Goal: Transaction & Acquisition: Purchase product/service

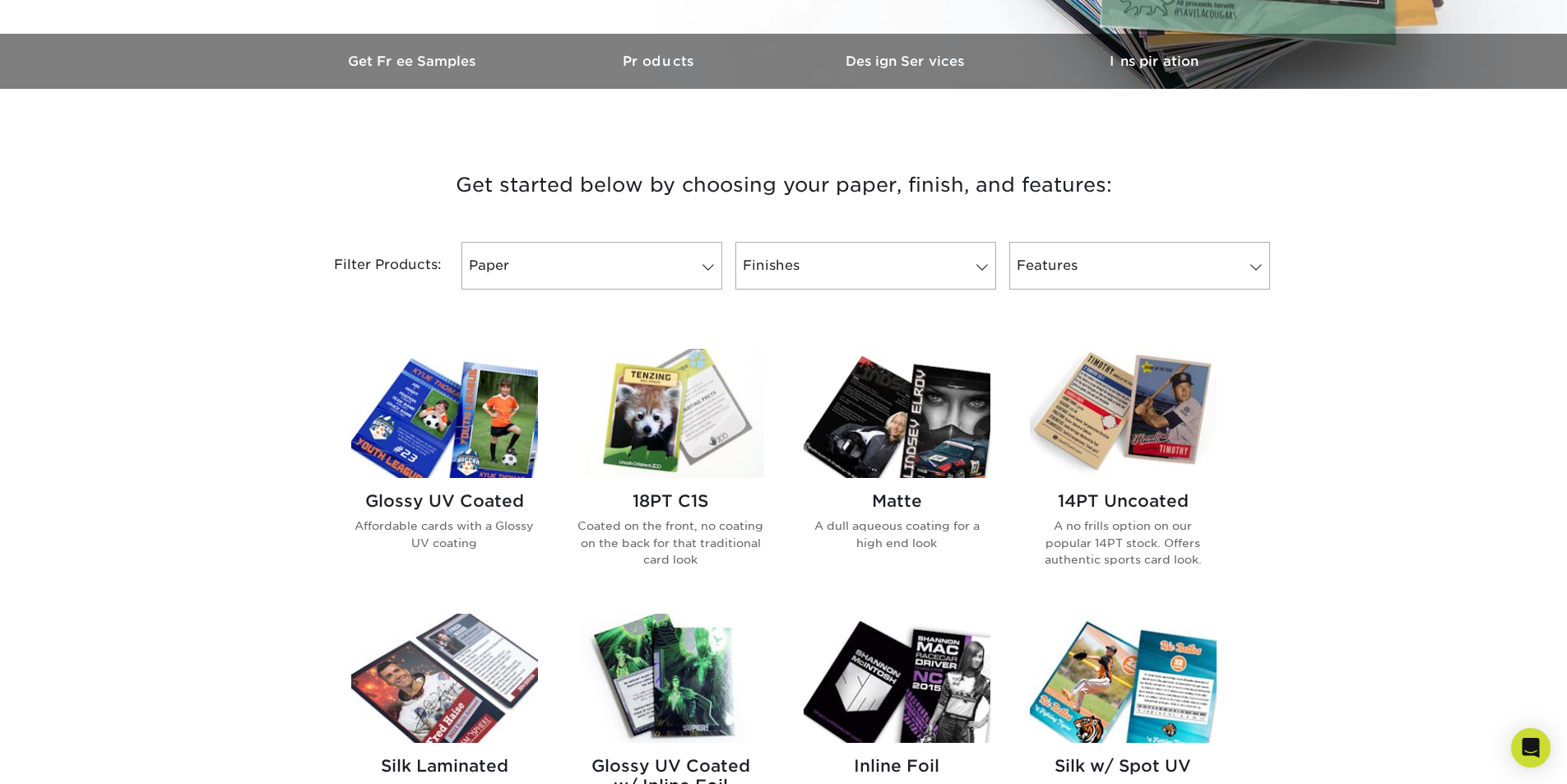
scroll to position [493, 0]
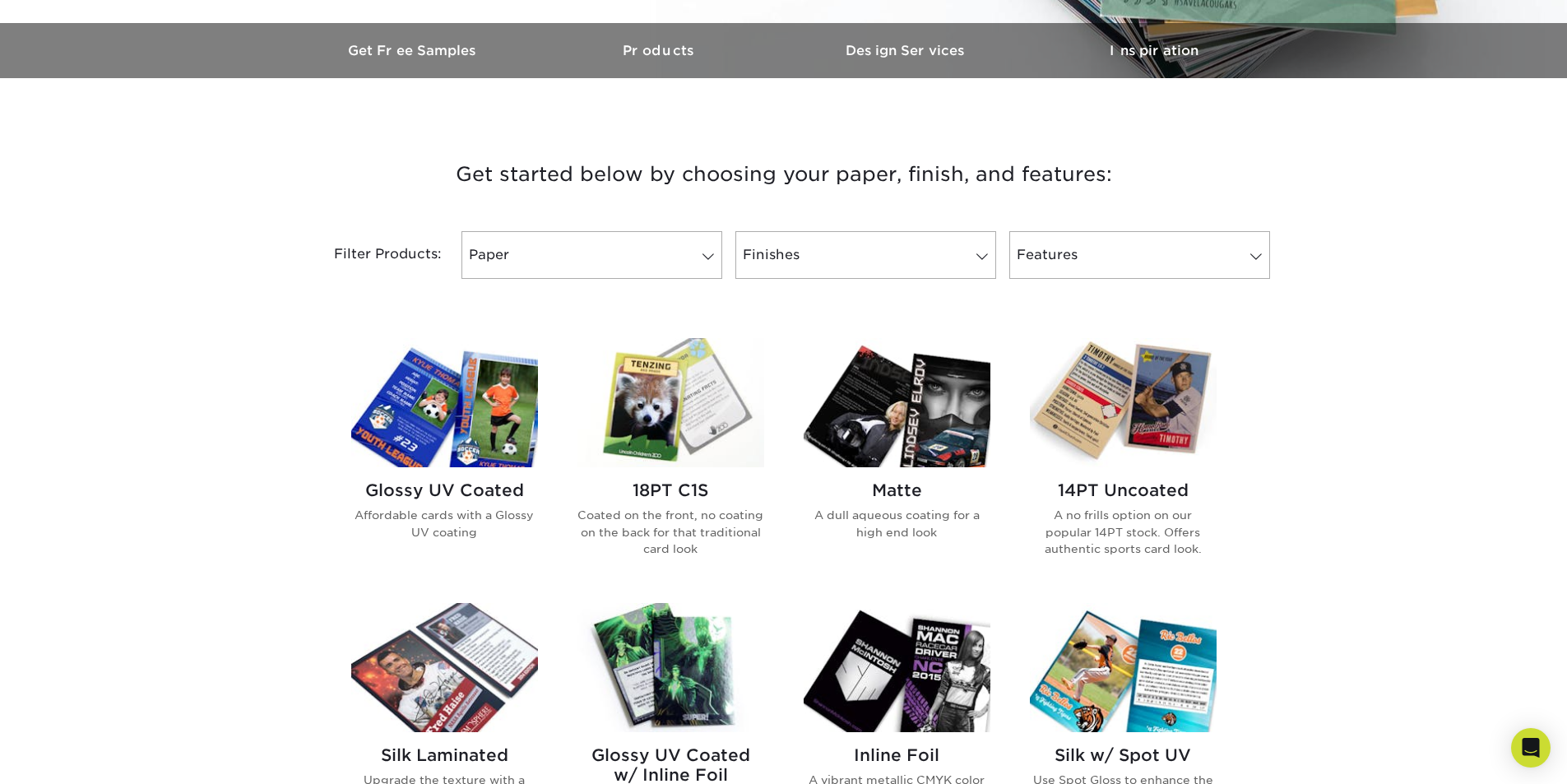
click at [1155, 428] on img at bounding box center [1124, 403] width 187 height 129
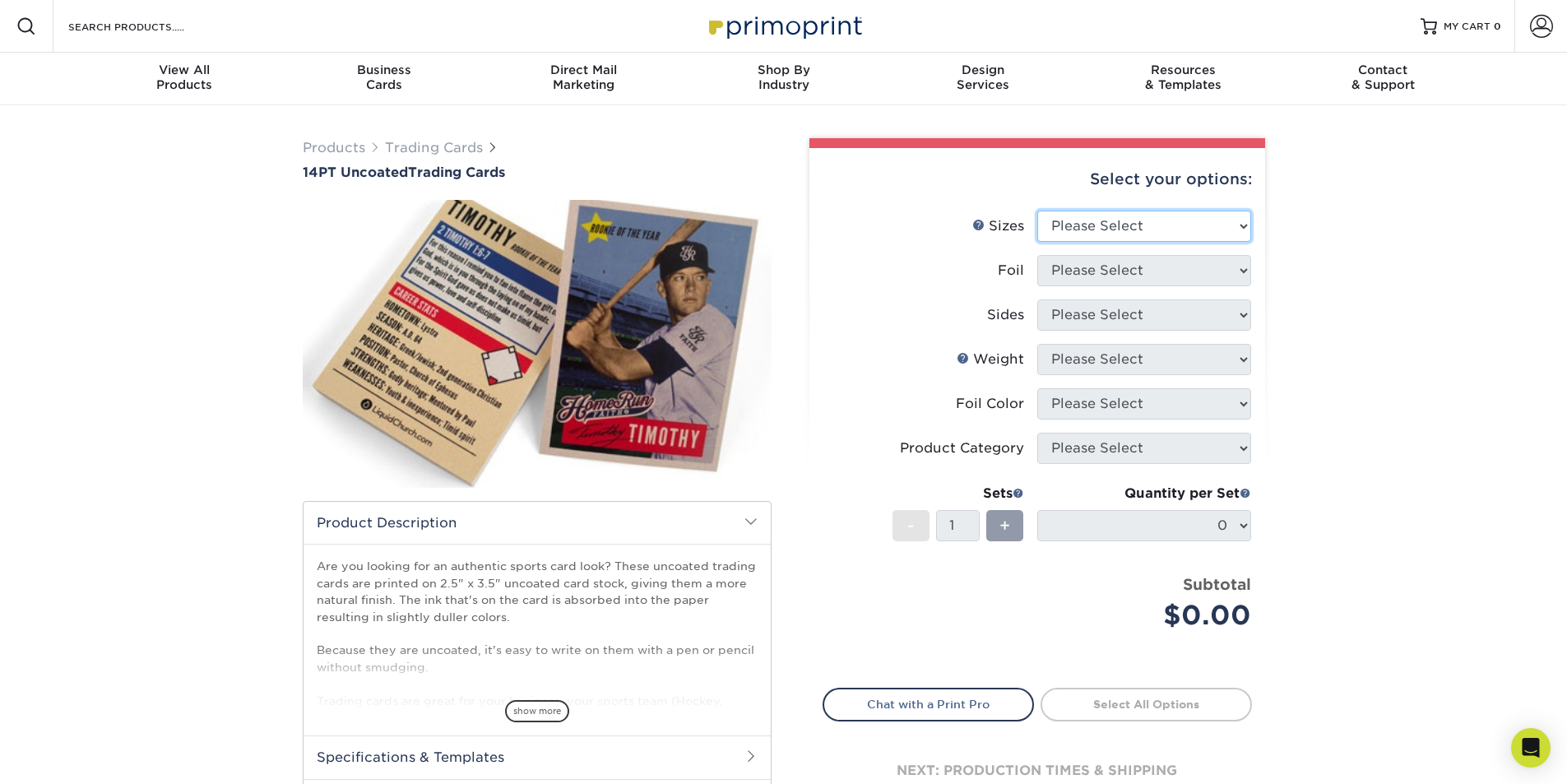
click at [1239, 235] on select "Please Select 2.5" x 3.5"" at bounding box center [1145, 226] width 214 height 31
select select "2.50x3.50"
click at [1038, 211] on select "Please Select 2.5" x 3.5"" at bounding box center [1145, 226] width 214 height 31
click at [1179, 267] on select "Please Select Yes No" at bounding box center [1145, 271] width 214 height 31
click at [1038, 255] on select "Please Select Yes No" at bounding box center [1145, 271] width 214 height 31
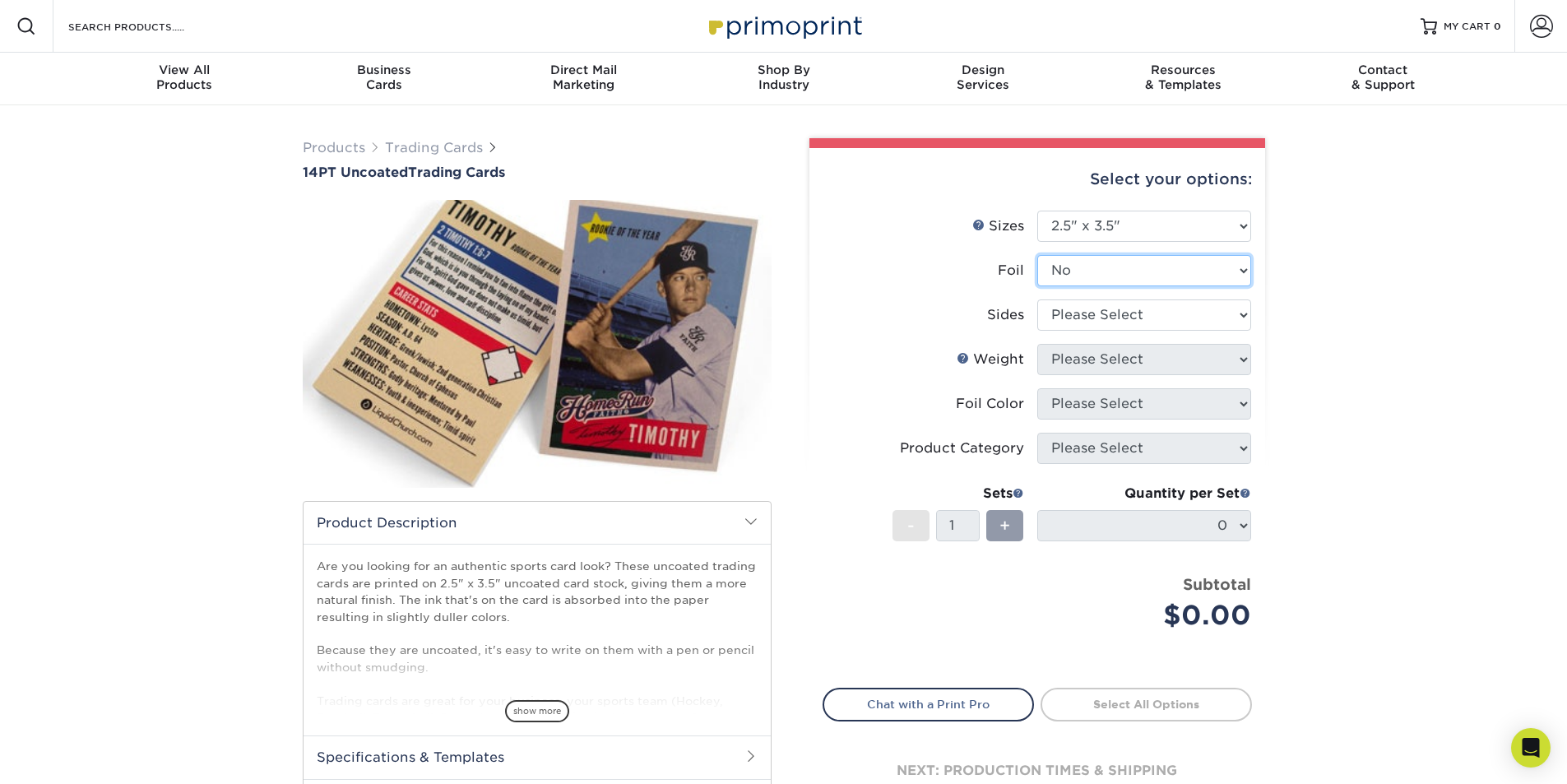
click at [1143, 282] on select "Please Select Yes No" at bounding box center [1145, 271] width 214 height 31
click at [1038, 255] on select "Please Select Yes No" at bounding box center [1145, 271] width 214 height 31
click at [1122, 279] on select "Please Select Yes No" at bounding box center [1145, 271] width 214 height 31
select select "0"
click at [1038, 255] on select "Please Select Yes No" at bounding box center [1145, 271] width 214 height 31
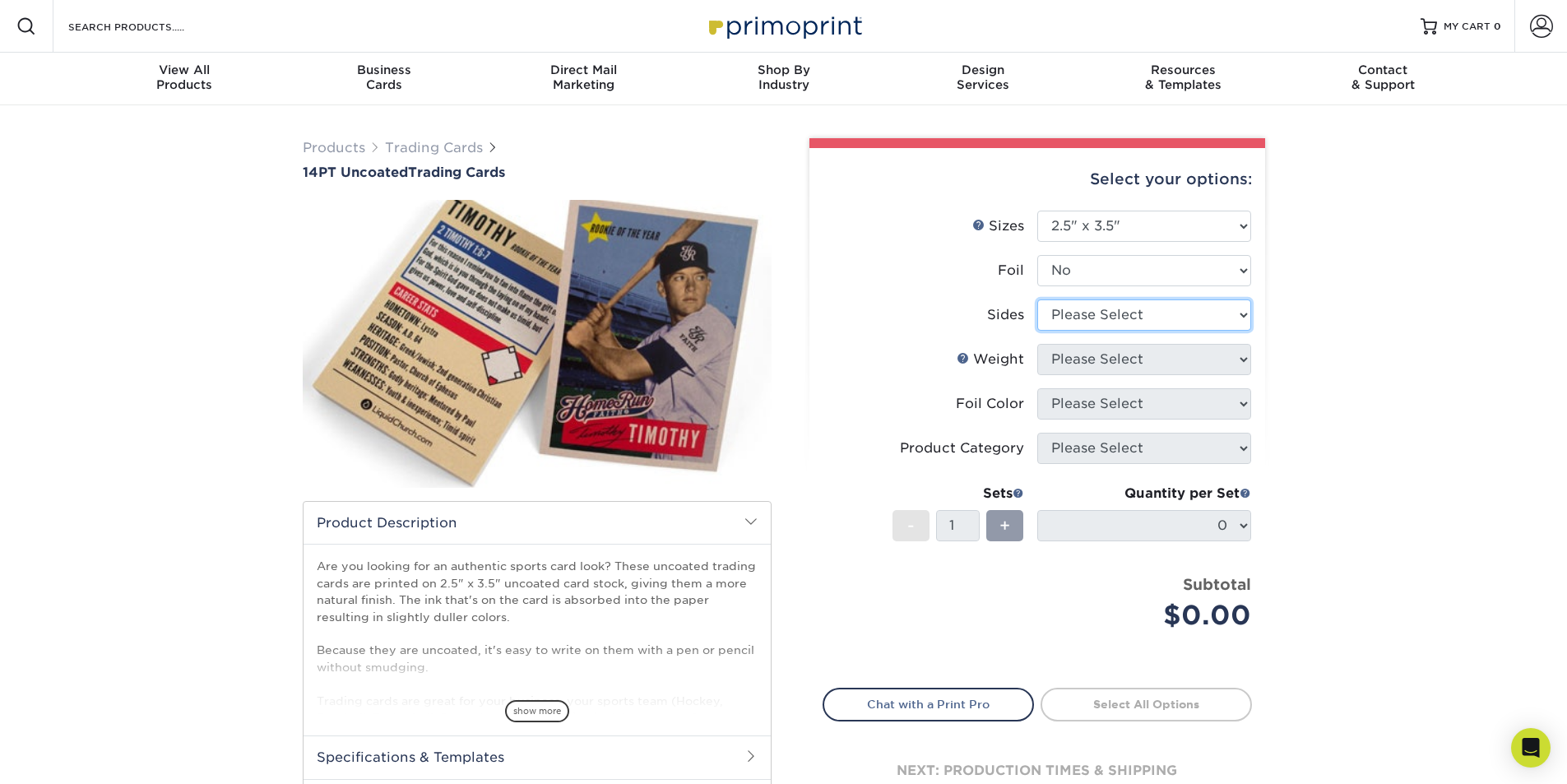
click at [1124, 320] on select "Please Select Print Both Sides Print Front Only" at bounding box center [1145, 315] width 214 height 31
select select "32d3c223-f82c-492b-b915-ba065a00862f"
click at [1038, 299] on select "Please Select Print Both Sides Print Front Only" at bounding box center [1145, 315] width 214 height 31
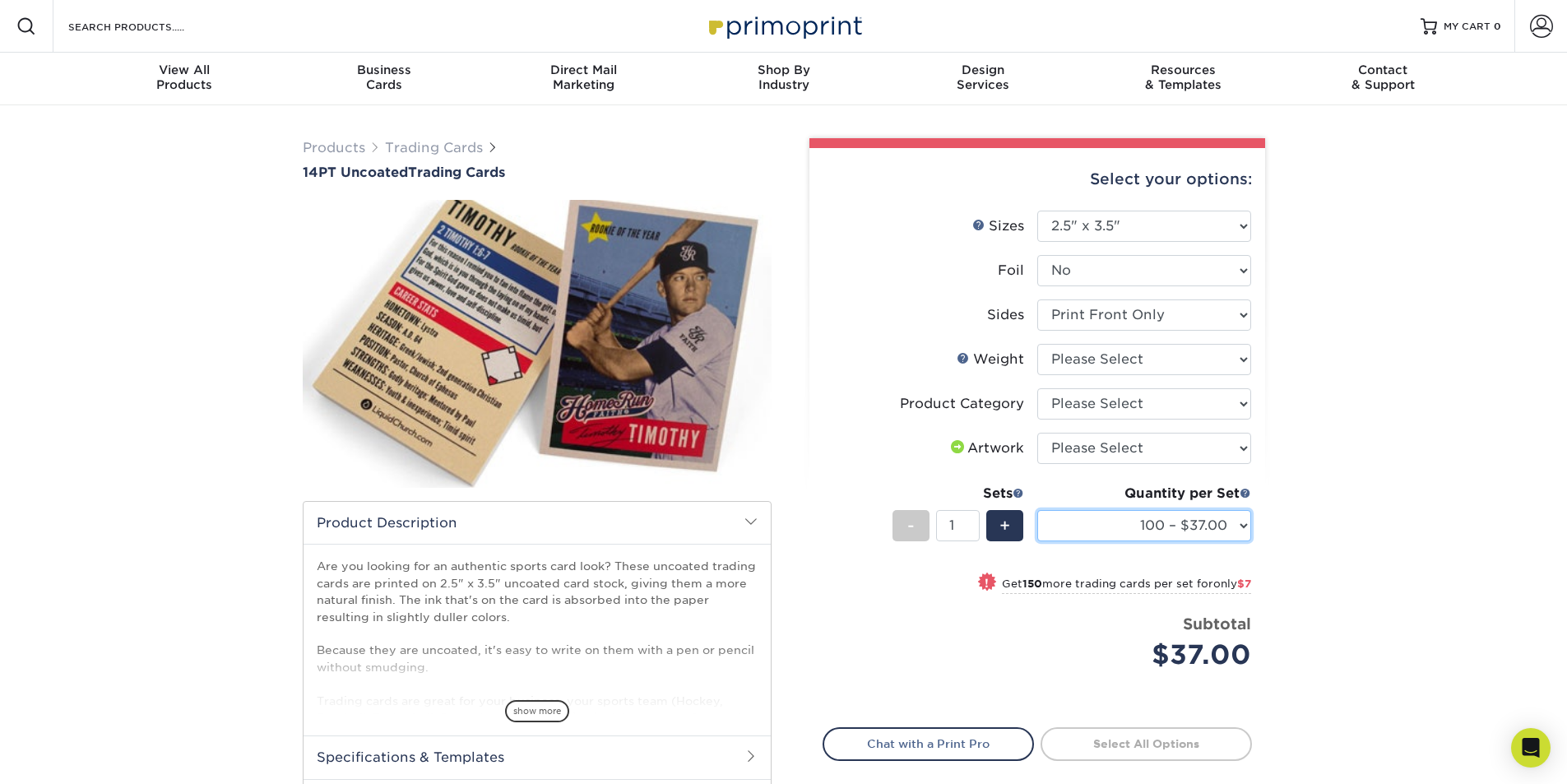
click at [1241, 526] on select "100 – $37.00 250 – $44.00 500 – $47.00 1000 – $74.00 2500 – $145.00 5000 – $192…" at bounding box center [1145, 525] width 214 height 31
click at [1038, 510] on select "100 – $37.00 250 – $44.00 500 – $47.00 1000 – $74.00 2500 – $145.00 5000 – $192…" at bounding box center [1145, 525] width 214 height 31
click at [1318, 491] on div "Products Trading Cards 14PT Uncoated Trading Cards show more Templates" at bounding box center [784, 518] width 1567 height 826
click at [1220, 359] on select "Please Select 14PT Uncoated" at bounding box center [1145, 359] width 214 height 31
select select "14PT Uncoated"
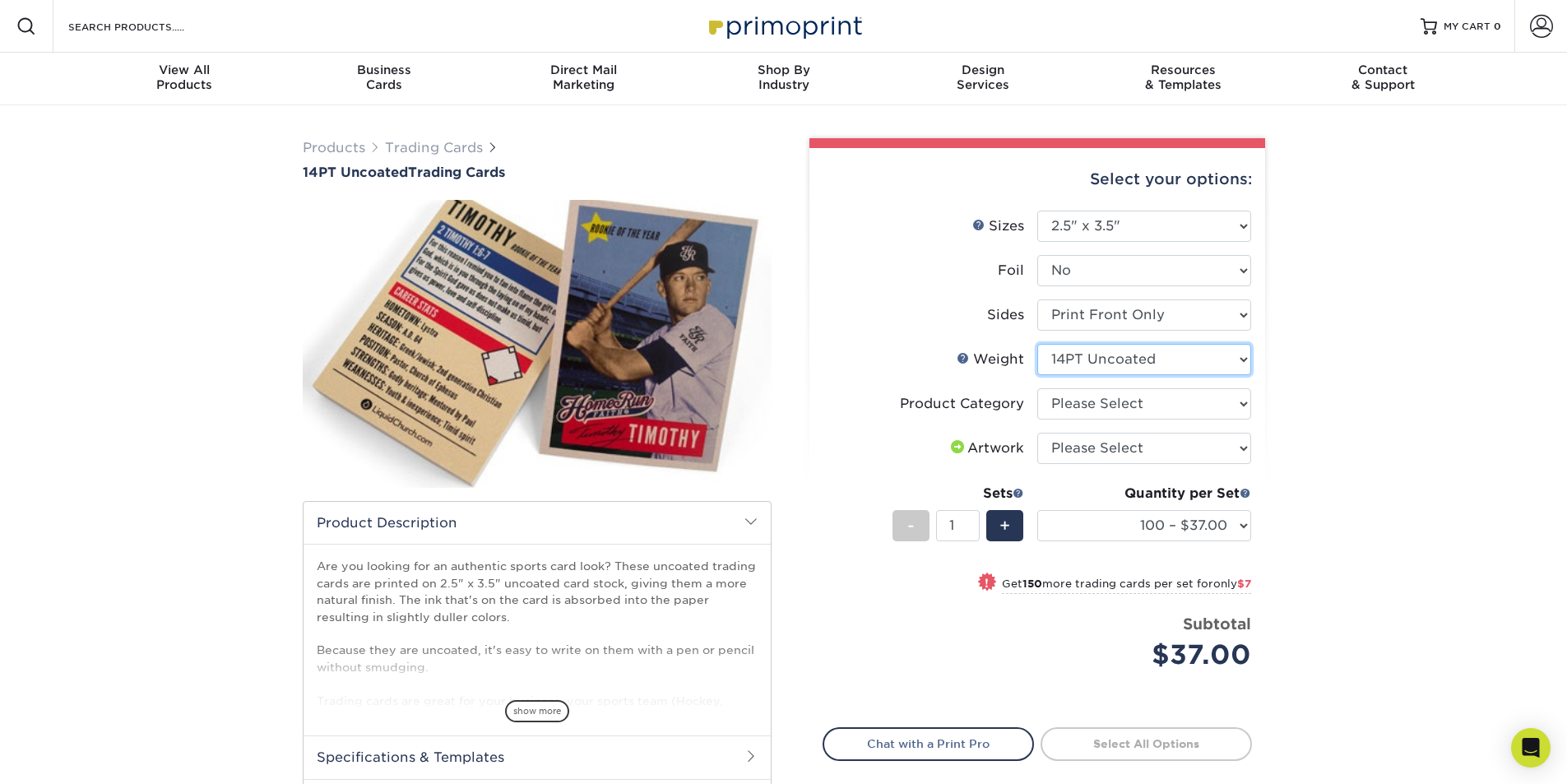
click at [1038, 344] on select "Please Select 14PT Uncoated" at bounding box center [1145, 359] width 214 height 31
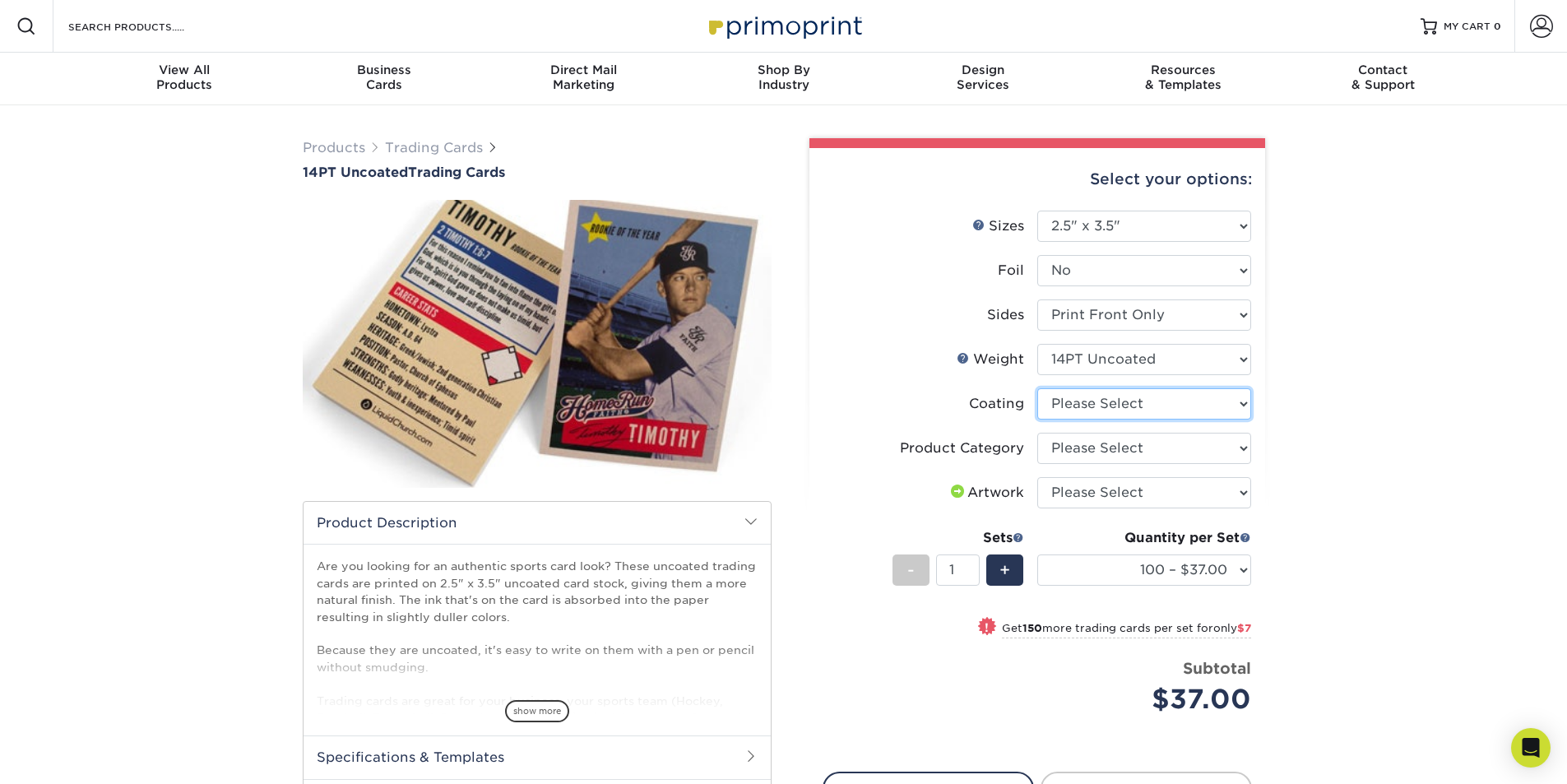
click at [1194, 407] on select at bounding box center [1145, 404] width 214 height 31
select select "3e7618de-abca-4bda-9f97-8b9129e913d8"
click at [1038, 388] on select at bounding box center [1145, 404] width 214 height 31
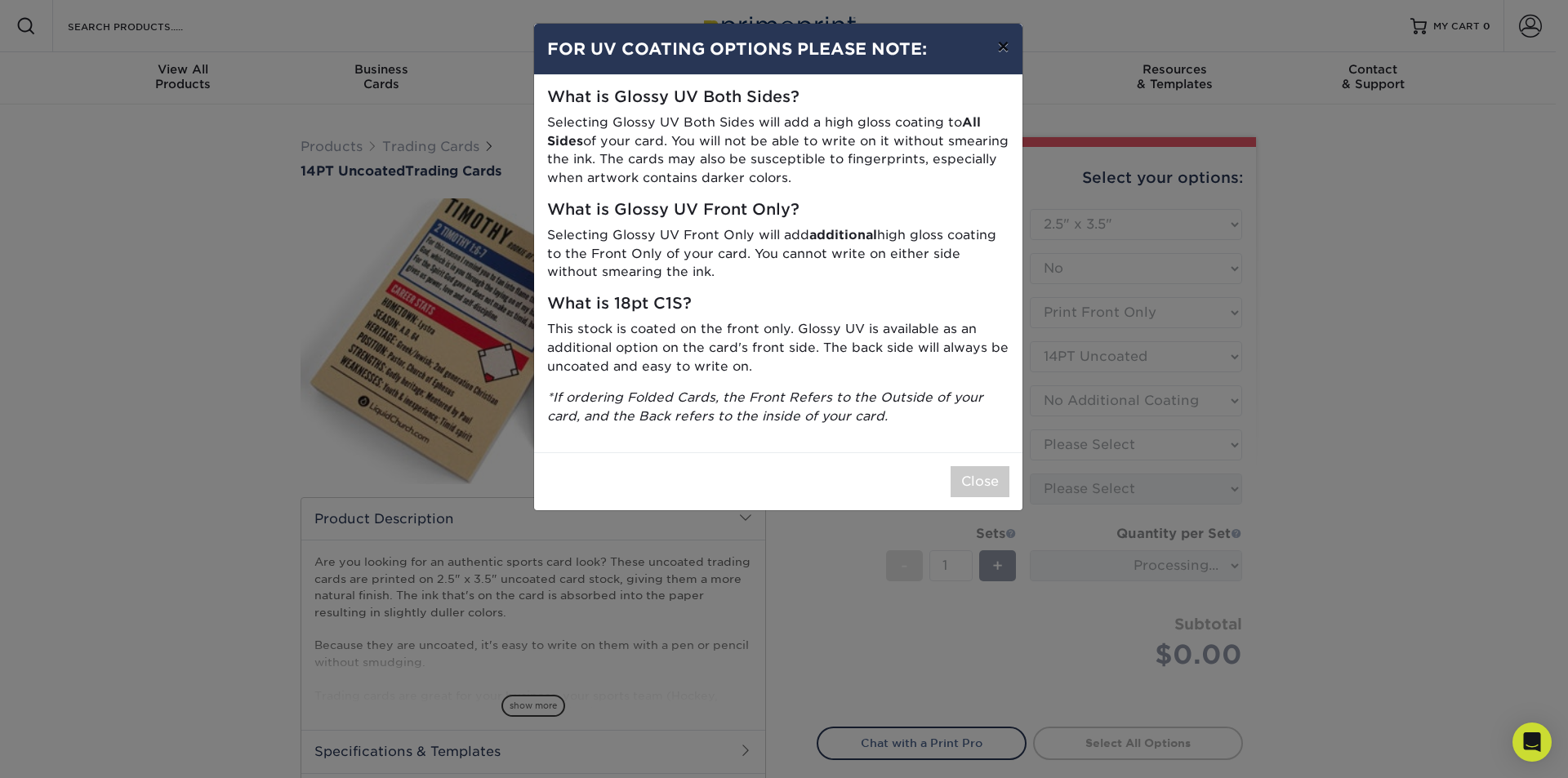
click at [1004, 42] on button "×" at bounding box center [1002, 47] width 38 height 46
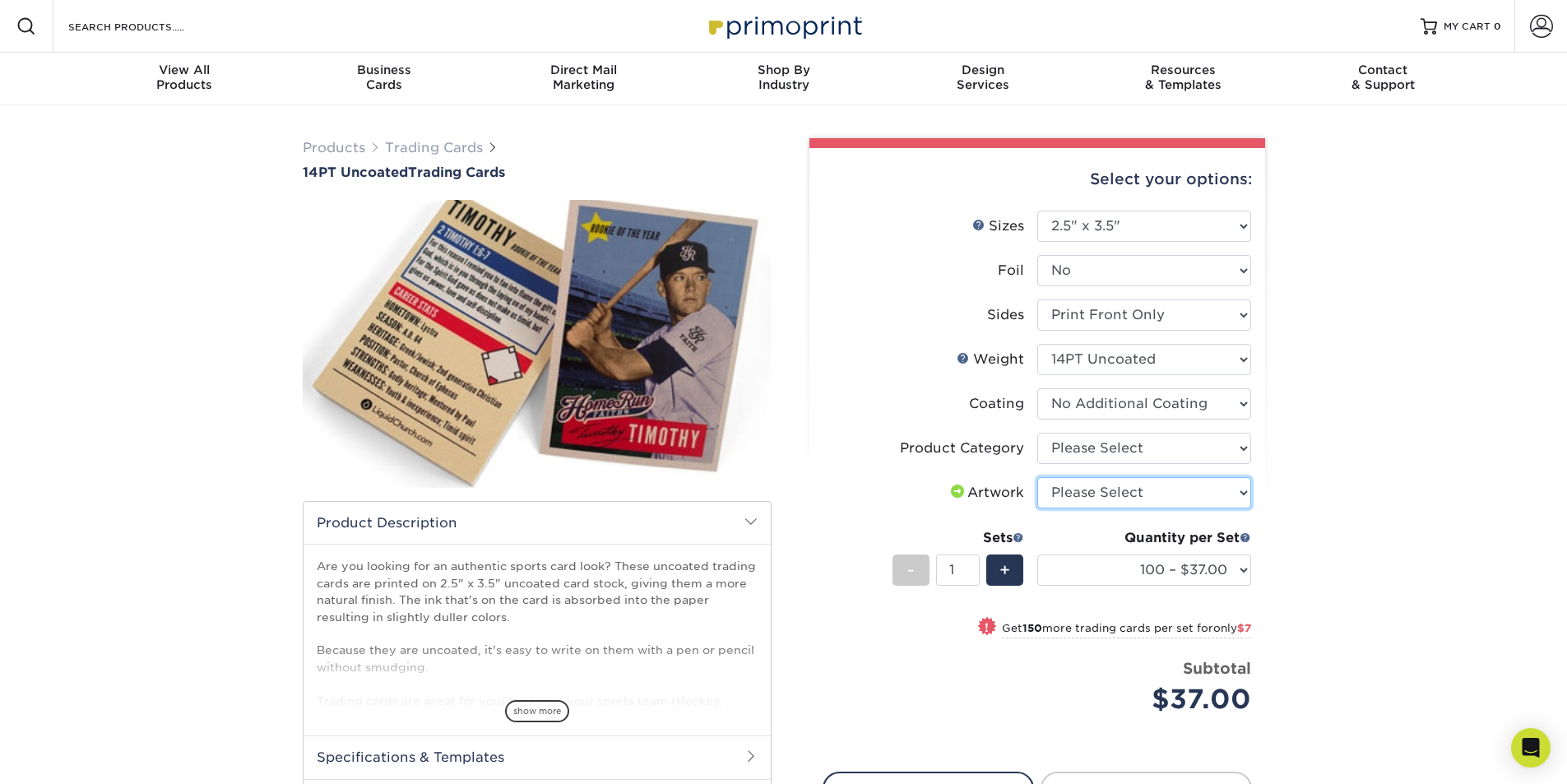
click at [1249, 491] on select "Please Select I will upload files I need a design - $100" at bounding box center [1145, 492] width 214 height 31
select select "upload"
click at [1038, 476] on select "Please Select I will upload files I need a design - $100" at bounding box center [1145, 492] width 214 height 31
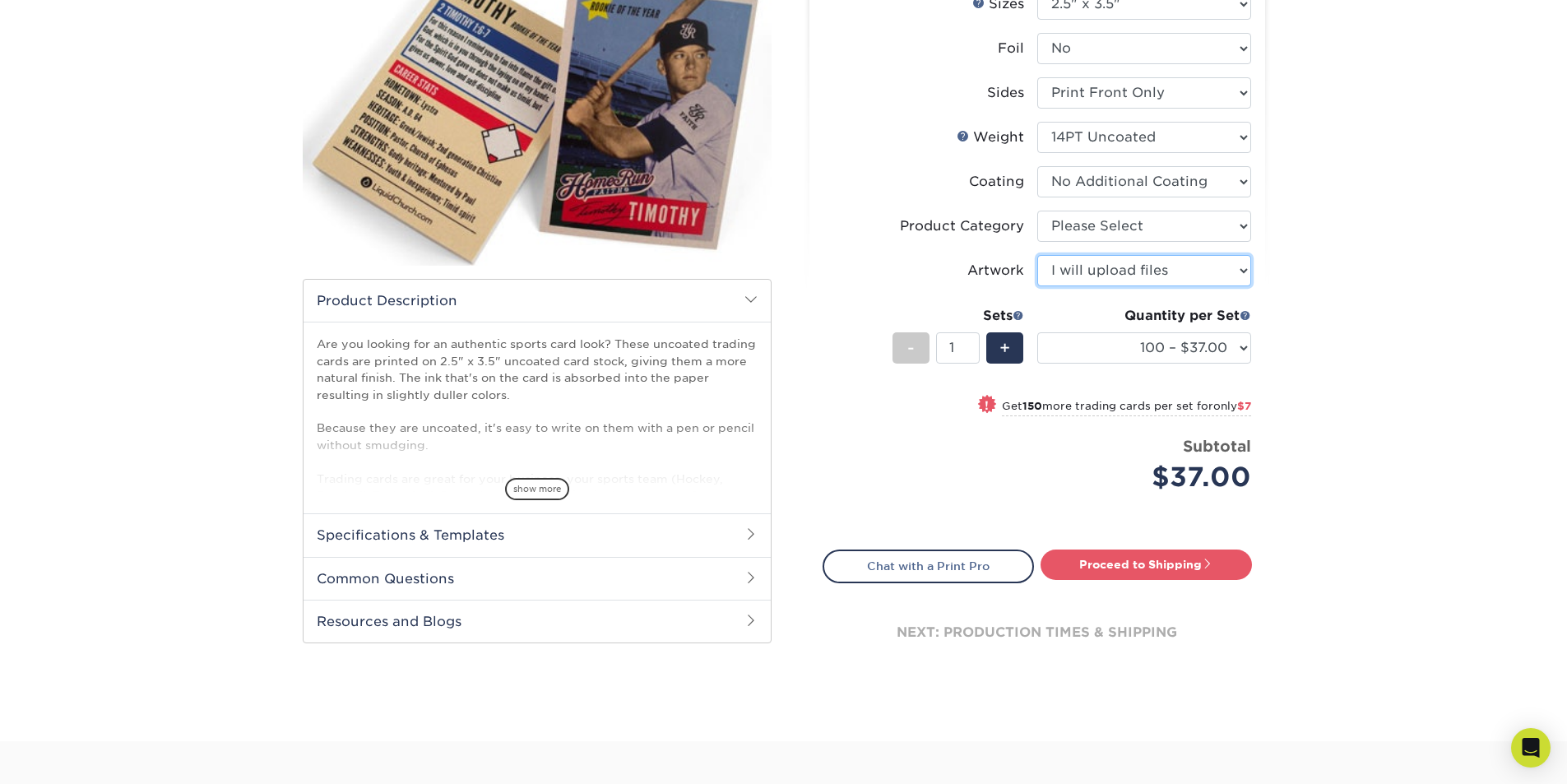
scroll to position [329, 0]
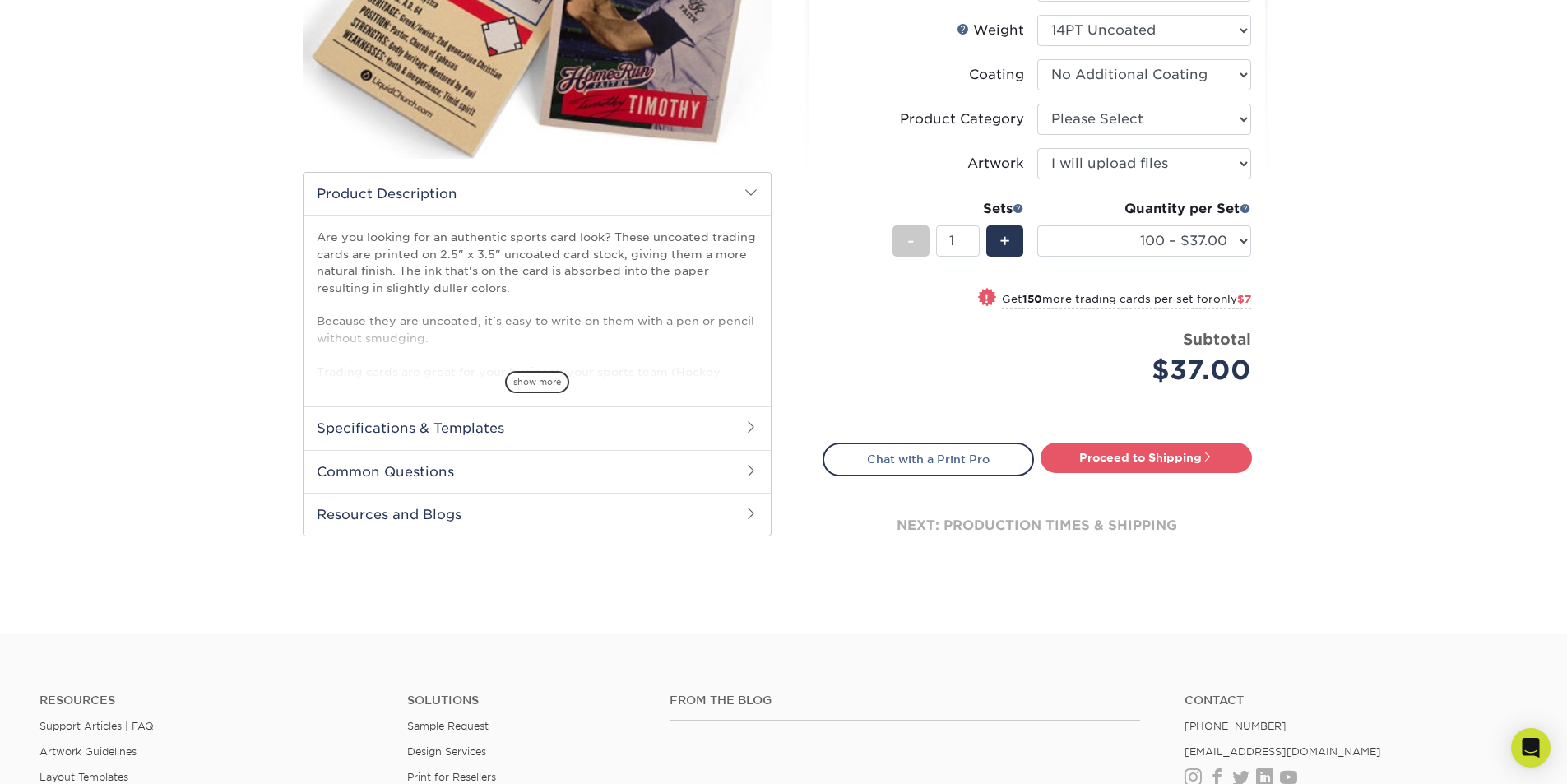
click at [561, 386] on span "show more" at bounding box center [537, 382] width 64 height 22
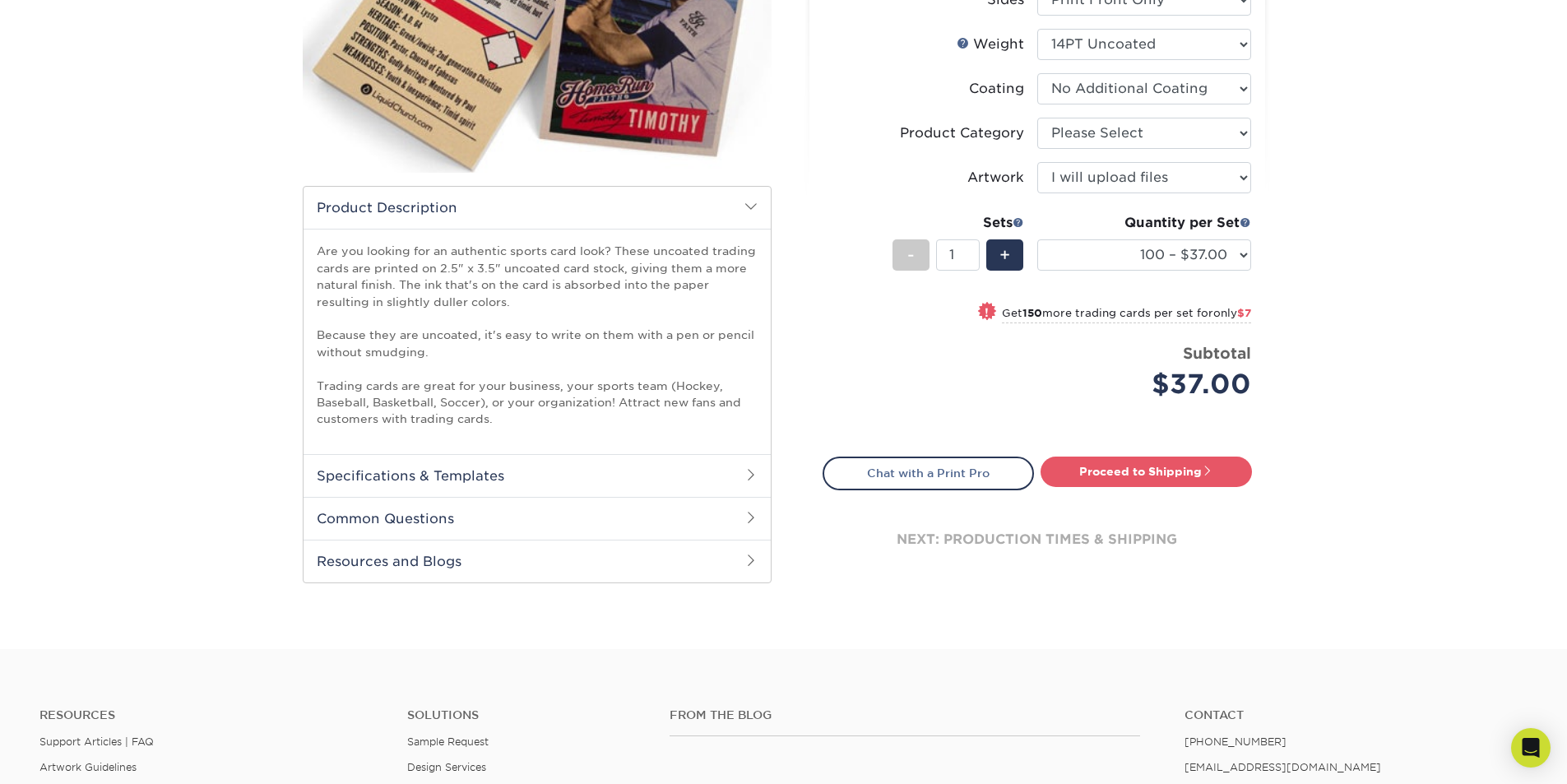
scroll to position [247, 0]
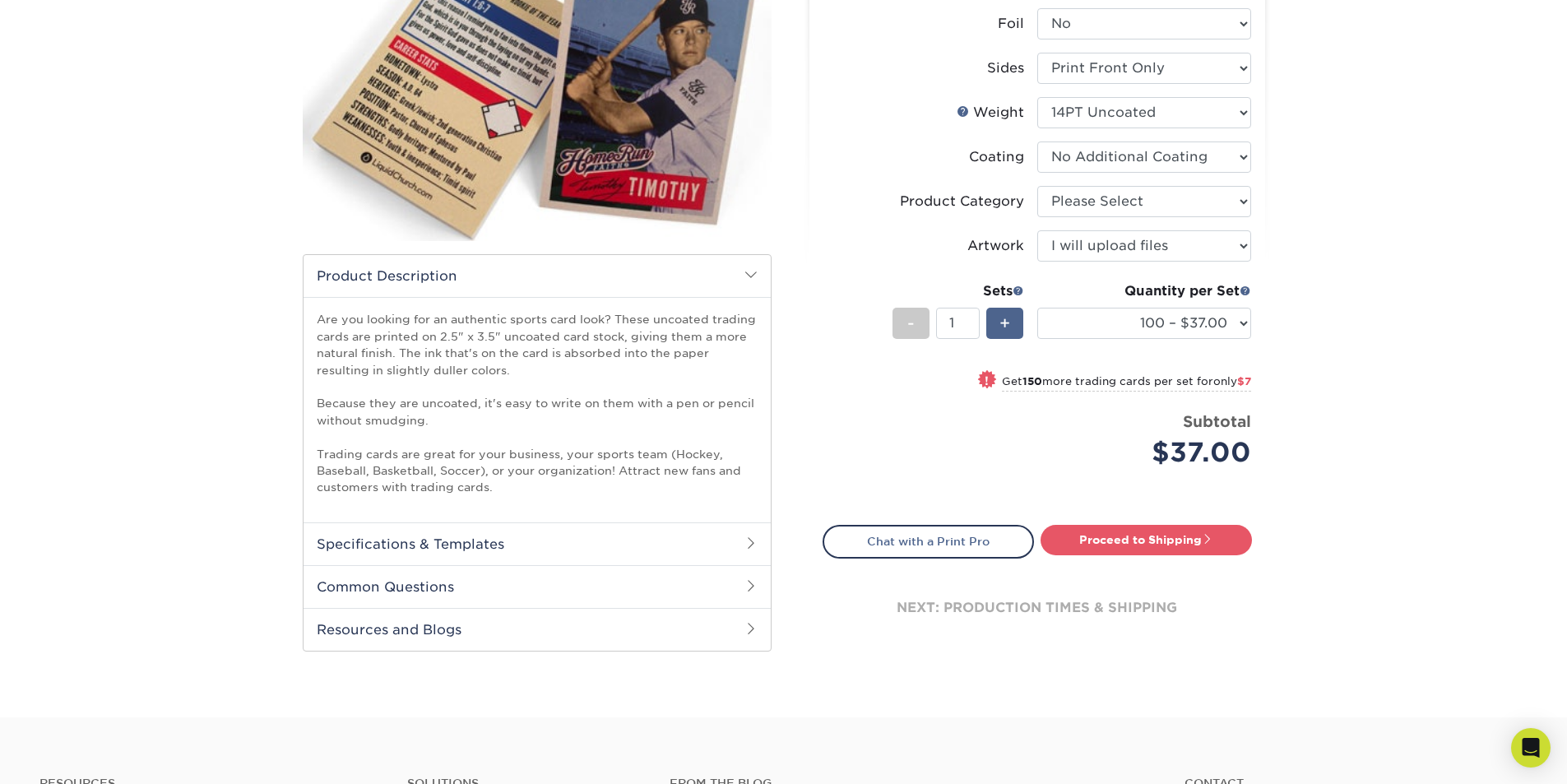
click at [1002, 326] on span "+" at bounding box center [1005, 323] width 11 height 25
click at [1003, 326] on span "+" at bounding box center [1005, 323] width 11 height 25
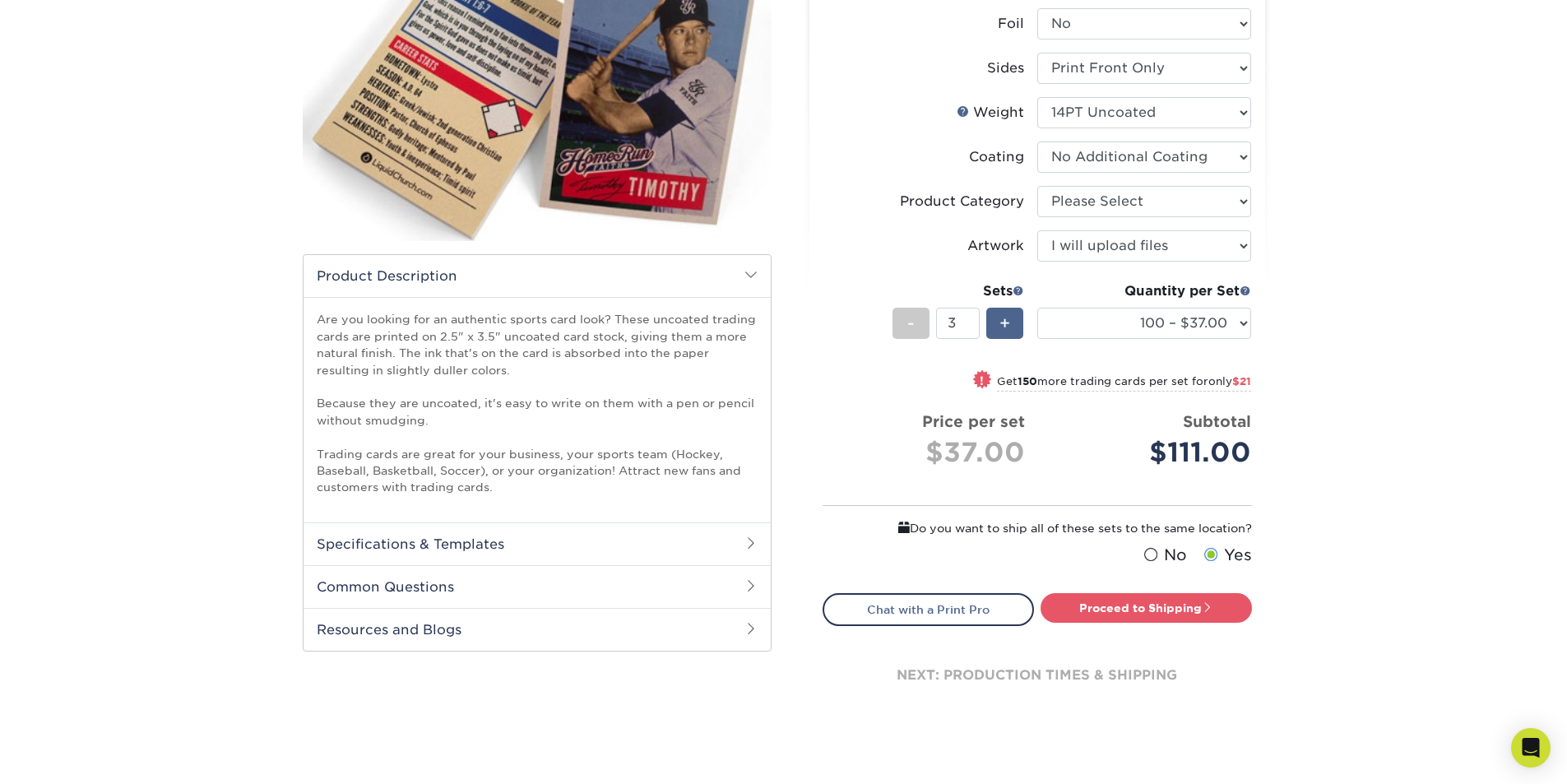
click at [1003, 326] on span "+" at bounding box center [1005, 323] width 11 height 25
click at [1003, 324] on span "+" at bounding box center [1005, 323] width 11 height 25
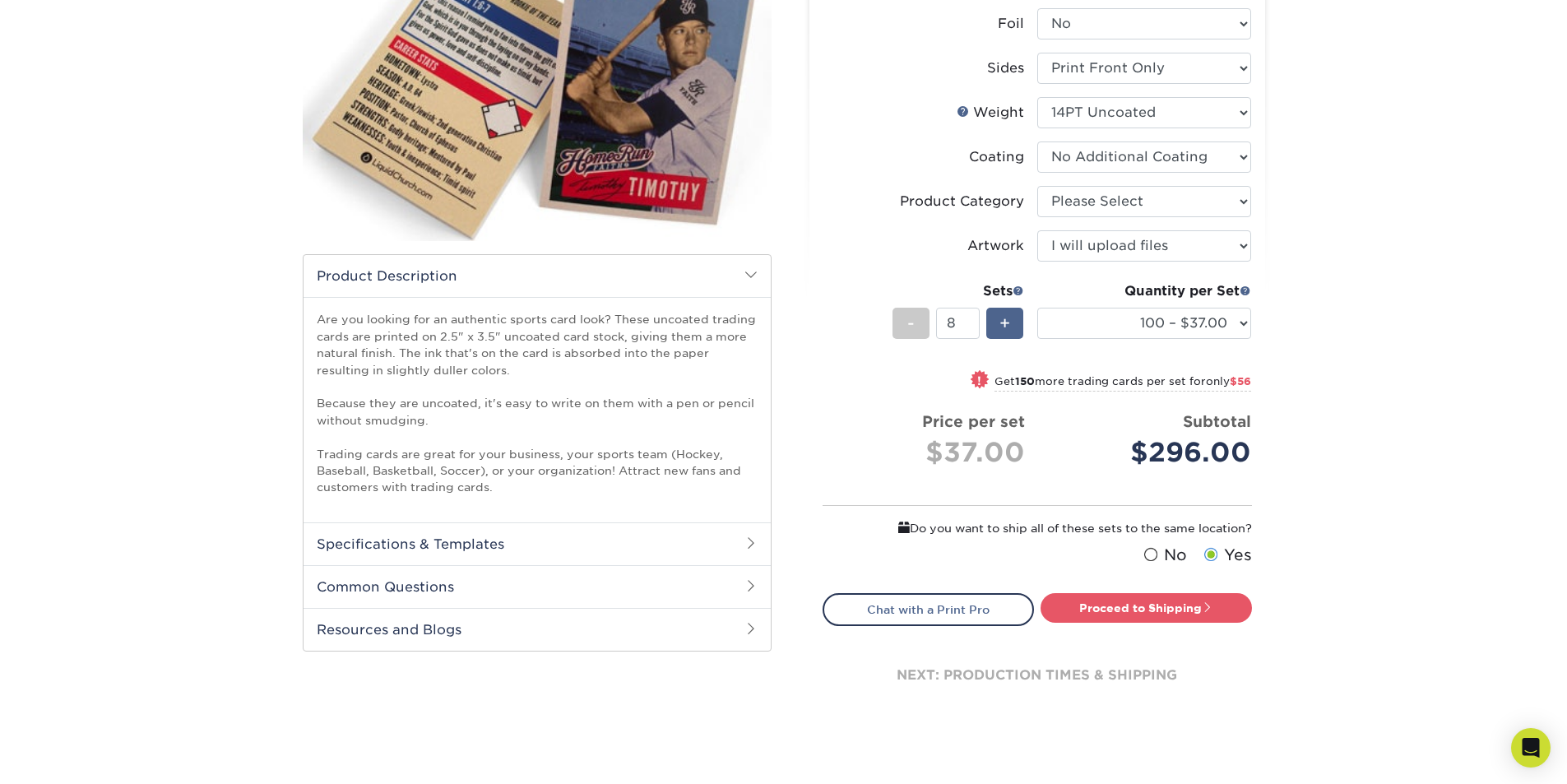
click at [1003, 324] on span "+" at bounding box center [1005, 323] width 11 height 25
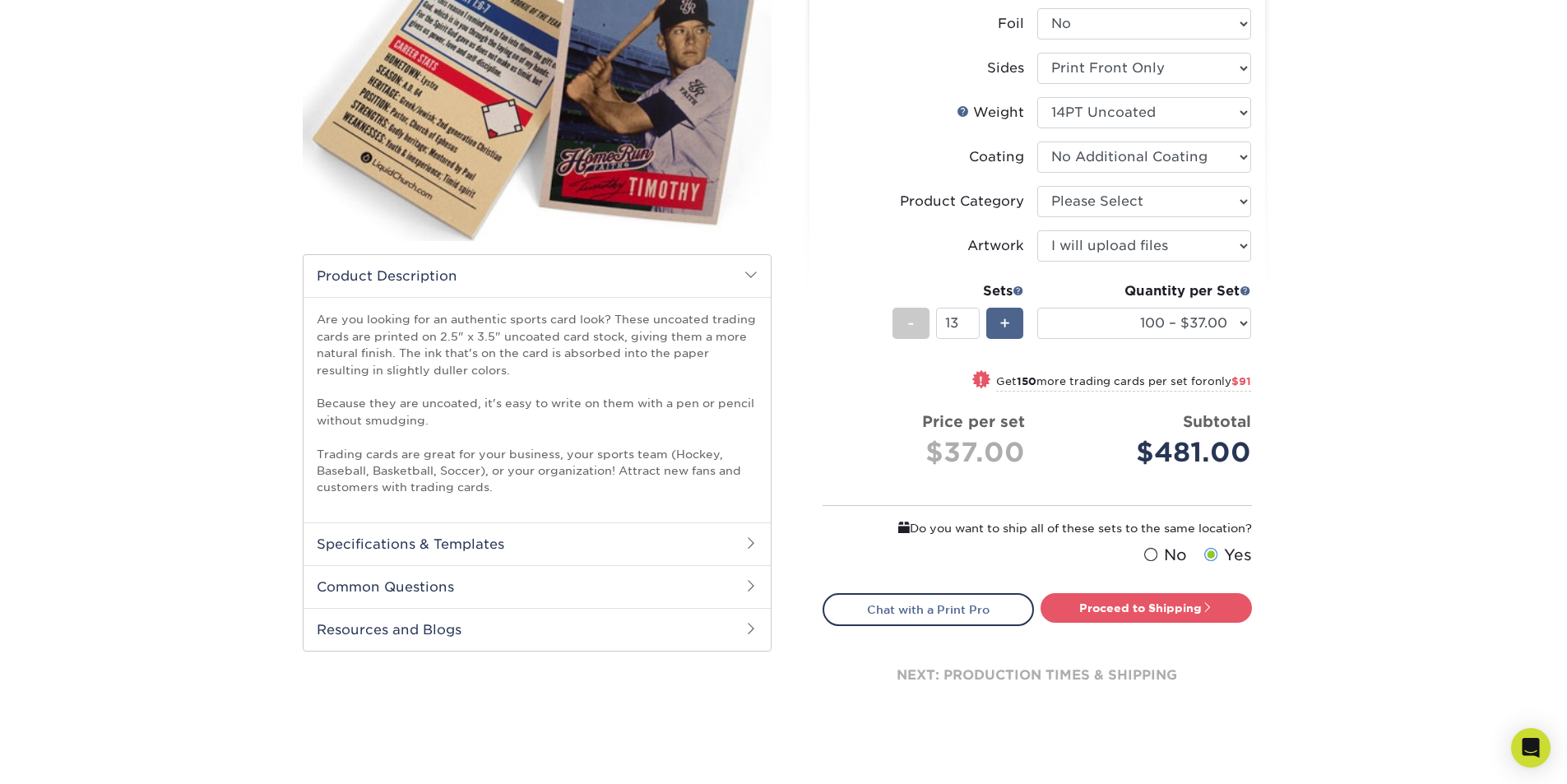
click at [1003, 324] on span "+" at bounding box center [1005, 323] width 11 height 25
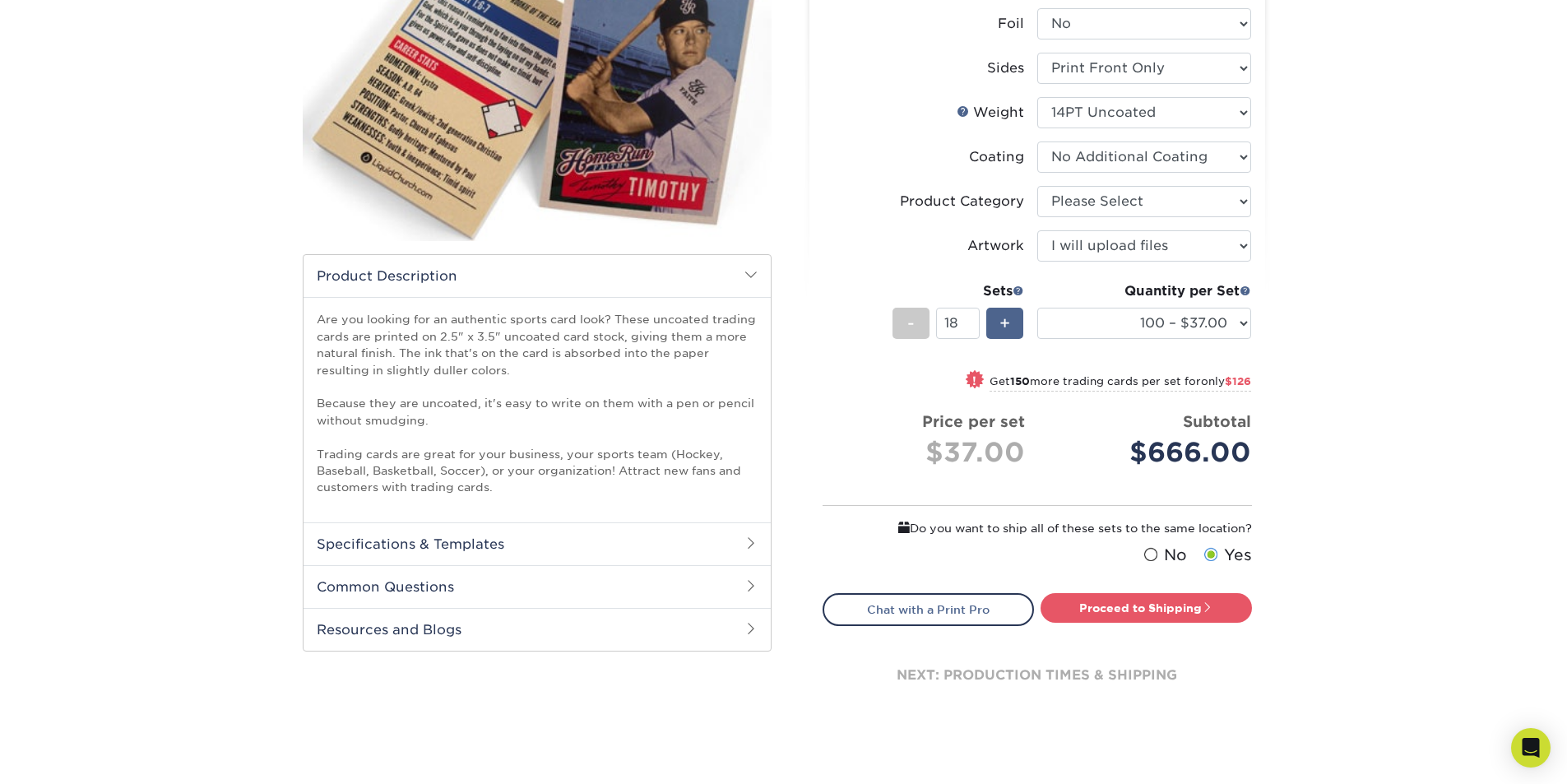
click at [1003, 324] on span "+" at bounding box center [1005, 323] width 11 height 25
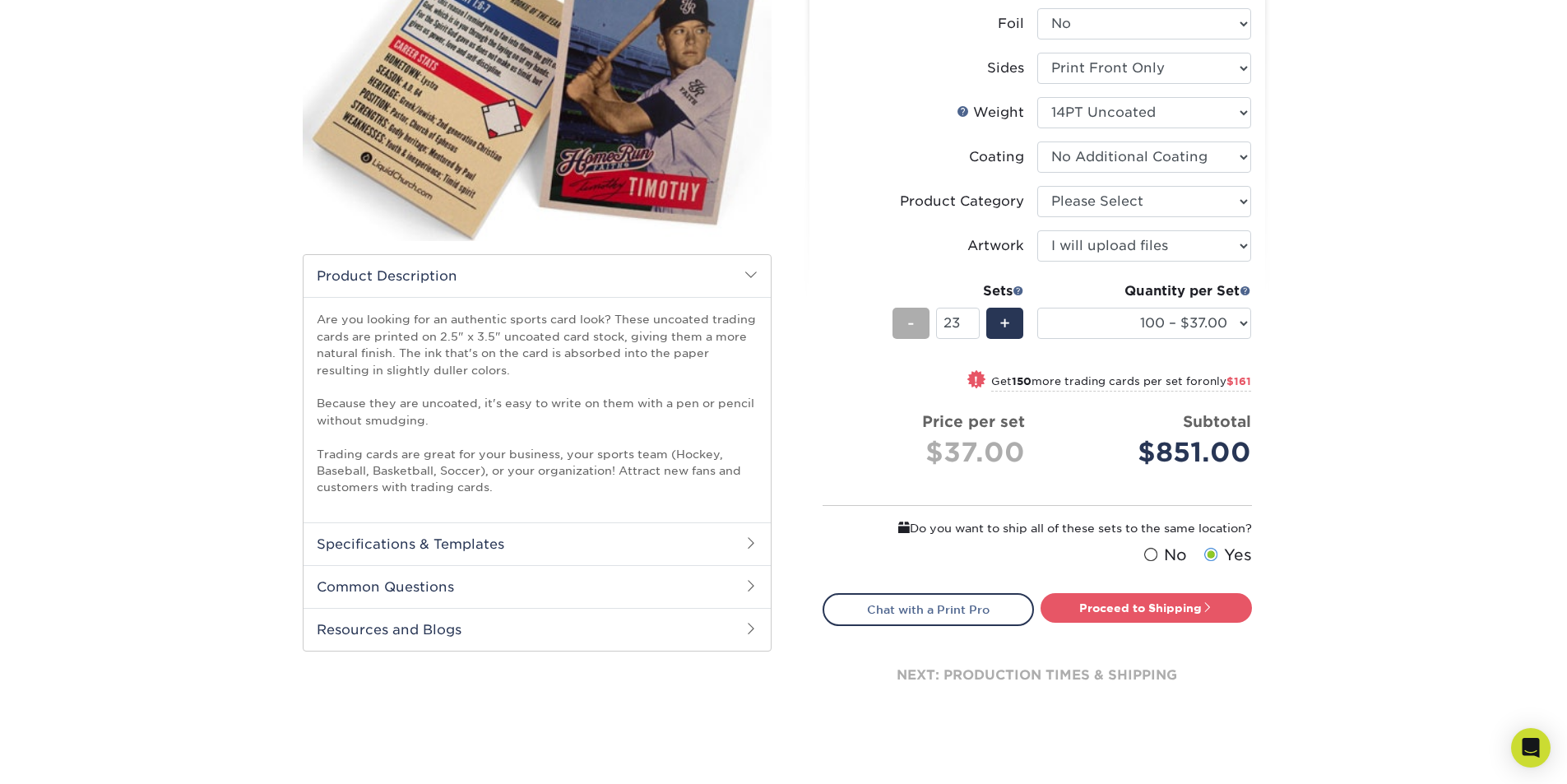
click at [909, 326] on span "-" at bounding box center [911, 323] width 7 height 25
type input "22"
